Goal: Download file/media

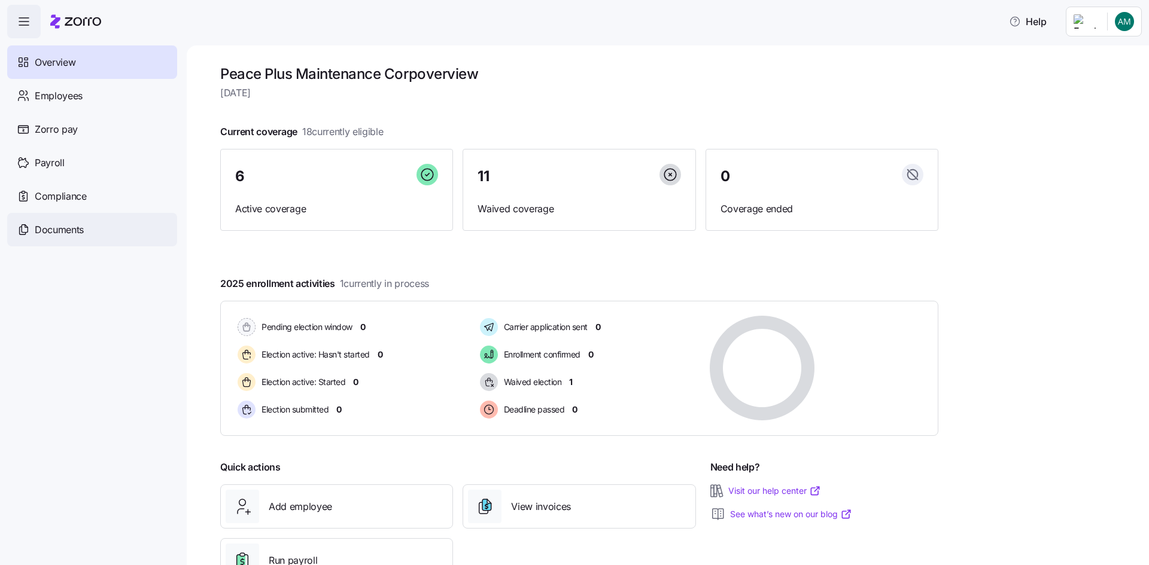
click at [103, 223] on div "Documents" at bounding box center [92, 230] width 170 height 34
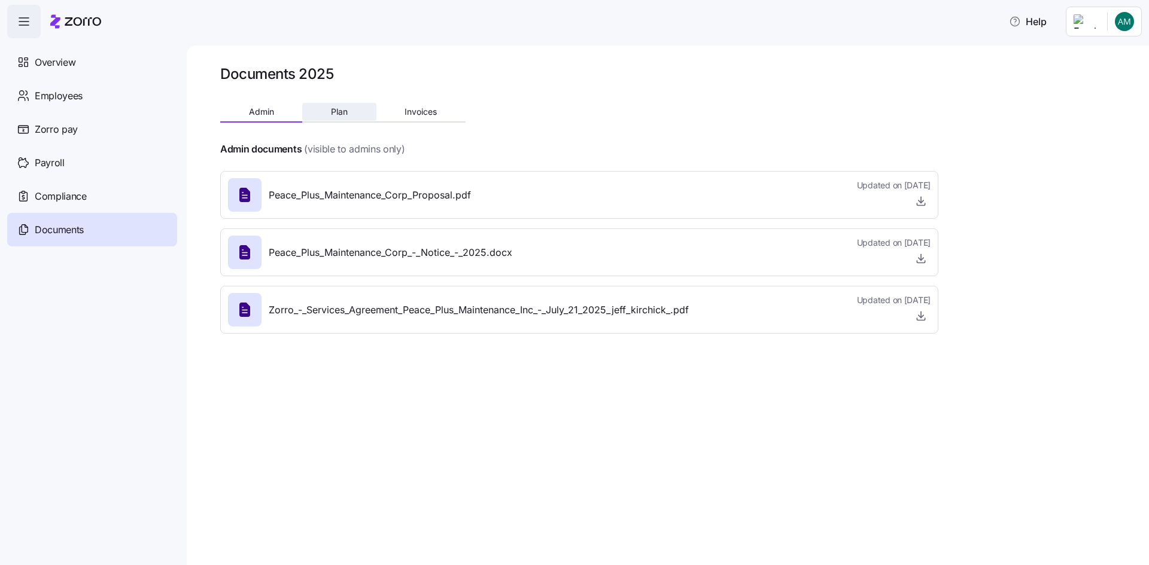
click at [333, 108] on span "Plan" at bounding box center [339, 112] width 17 height 8
click at [917, 316] on icon "button" at bounding box center [921, 316] width 12 height 12
